Goal: Task Accomplishment & Management: Use online tool/utility

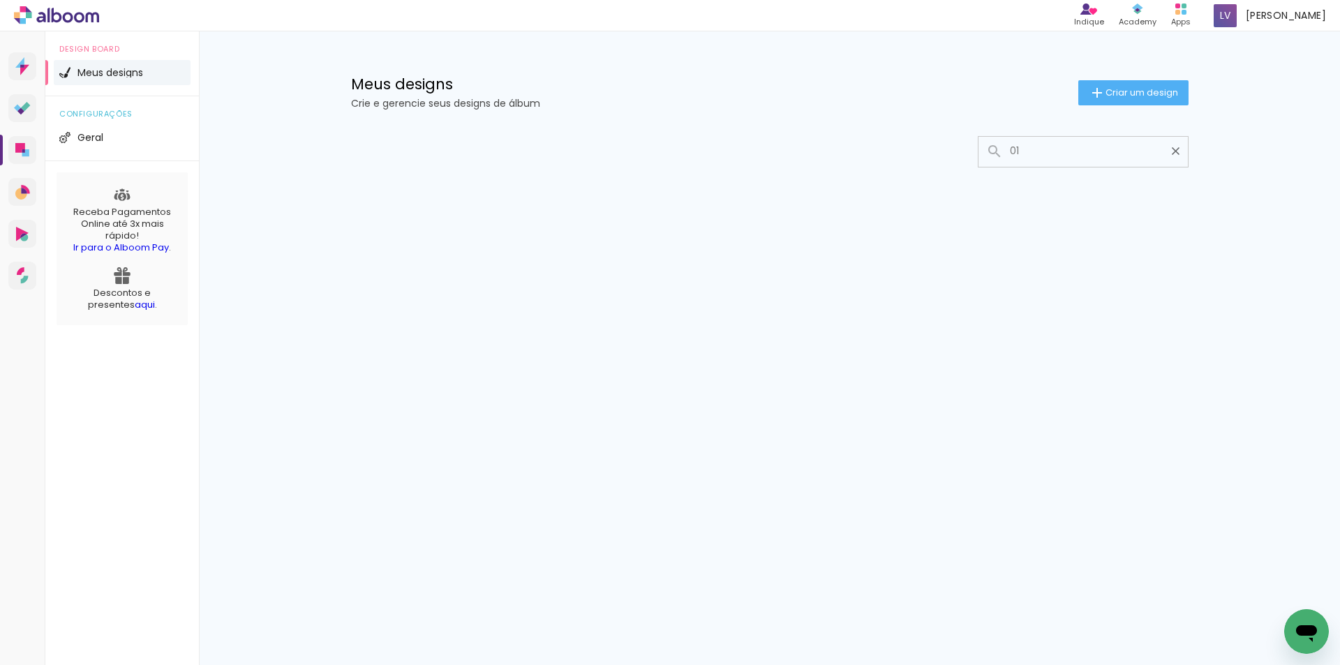
type input "01"
type paper-input "01"
click at [496, 212] on div "Mais álbuns" at bounding box center [770, 209] width 908 height 175
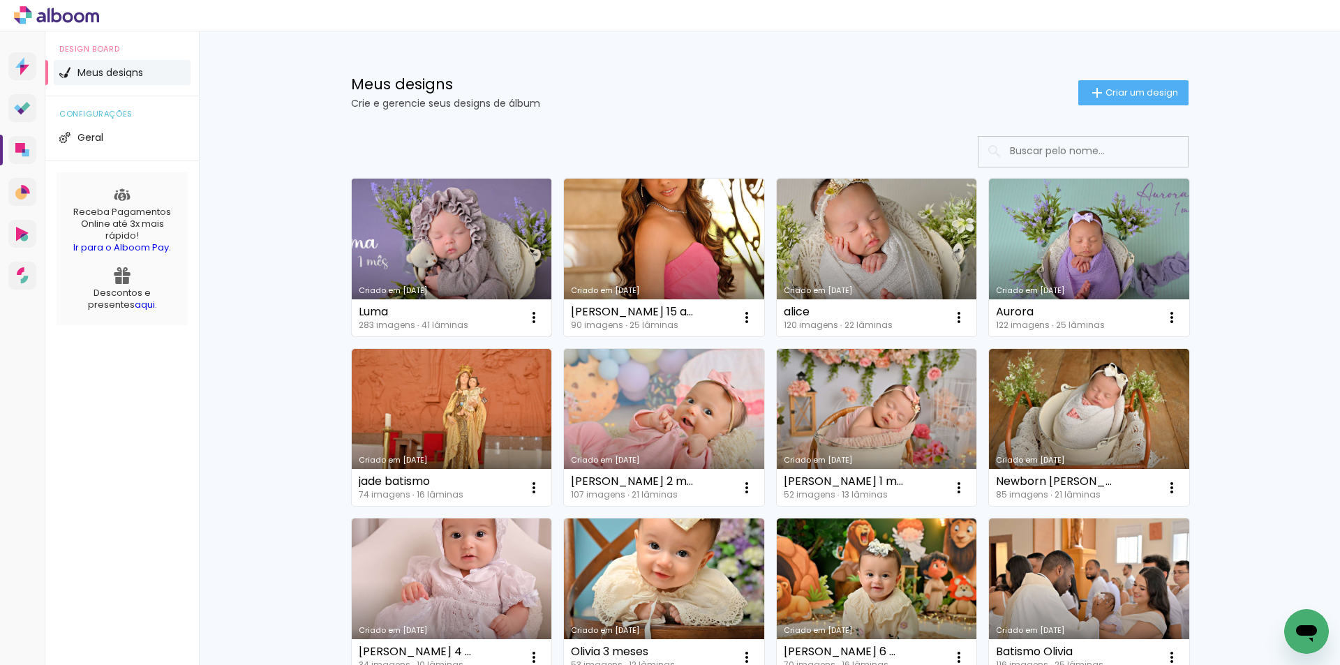
click at [482, 274] on link "Criado em [DATE]" at bounding box center [452, 258] width 200 height 158
